Goal: Transaction & Acquisition: Book appointment/travel/reservation

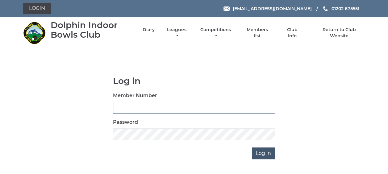
type input "3863"
click at [268, 155] on input "Log in" at bounding box center [263, 154] width 23 height 12
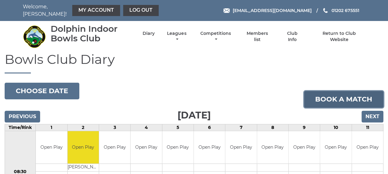
click at [335, 98] on link "Book a match" at bounding box center [343, 99] width 79 height 17
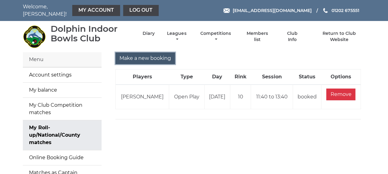
click at [145, 54] on input "Make a new booking" at bounding box center [146, 59] width 60 height 12
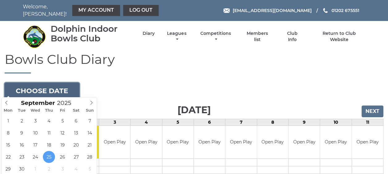
click at [68, 85] on button "Choose date" at bounding box center [42, 91] width 75 height 17
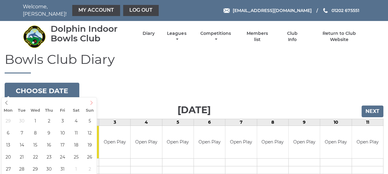
click at [93, 101] on icon at bounding box center [91, 103] width 4 height 4
type input "2025-10-09"
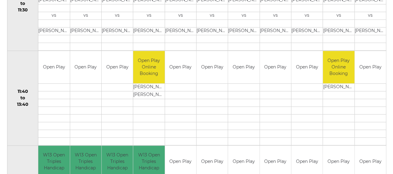
scroll to position [278, 0]
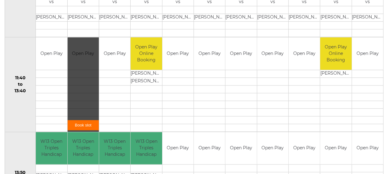
click at [80, 72] on div "Book slot" at bounding box center [83, 84] width 31 height 95
click at [89, 122] on link "Book slot" at bounding box center [83, 125] width 31 height 10
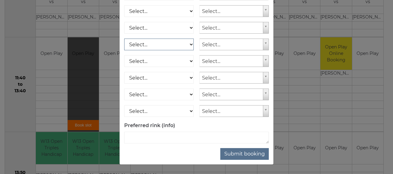
scroll to position [112, 0]
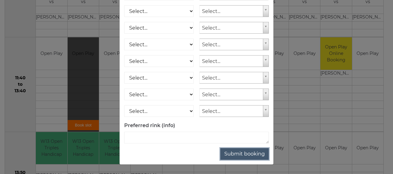
click at [247, 155] on button "Submit booking" at bounding box center [244, 154] width 49 height 12
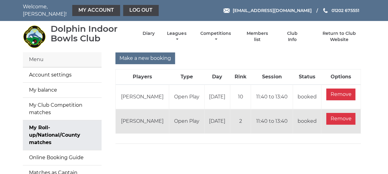
click at [147, 146] on div "Make a new booking Players Type Day Rink Session Status Options [PERSON_NAME] O…" at bounding box center [238, 135] width 264 height 166
click at [150, 31] on link "Diary" at bounding box center [149, 34] width 12 height 6
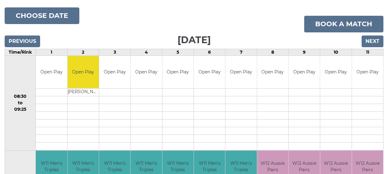
scroll to position [31, 0]
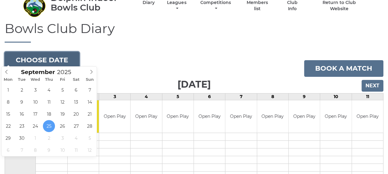
click at [61, 56] on button "Choose date" at bounding box center [42, 60] width 75 height 17
type input "[DATE]"
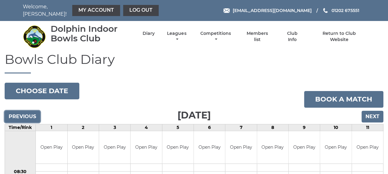
click at [30, 114] on input "Previous" at bounding box center [23, 117] width 36 height 12
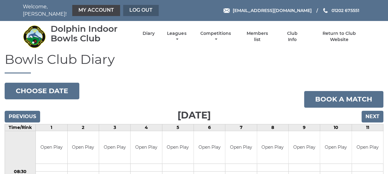
click at [133, 6] on link "Log out" at bounding box center [141, 10] width 36 height 11
